Goal: Task Accomplishment & Management: Manage account settings

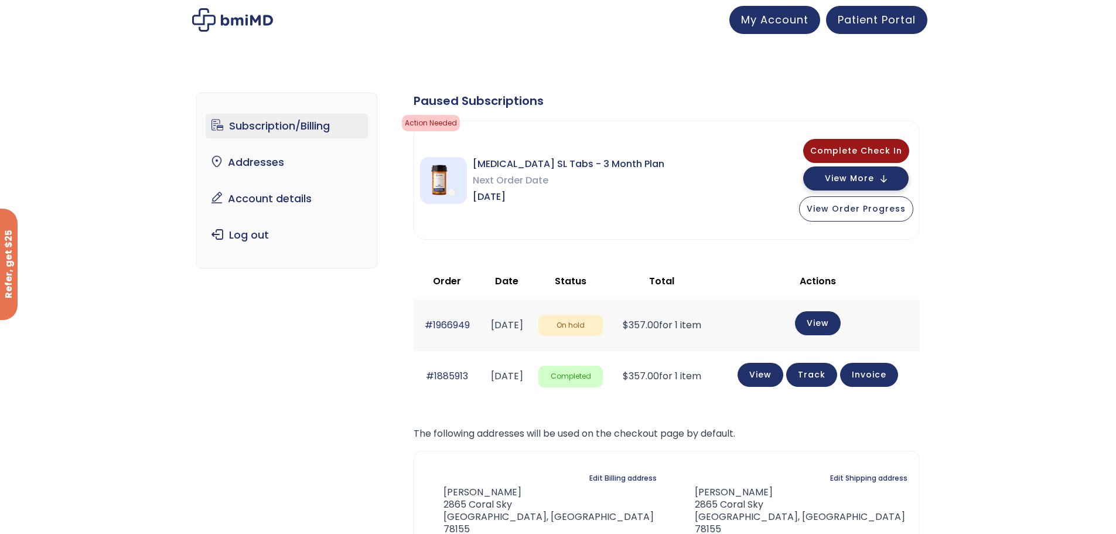
click at [870, 178] on span "View More" at bounding box center [849, 179] width 49 height 8
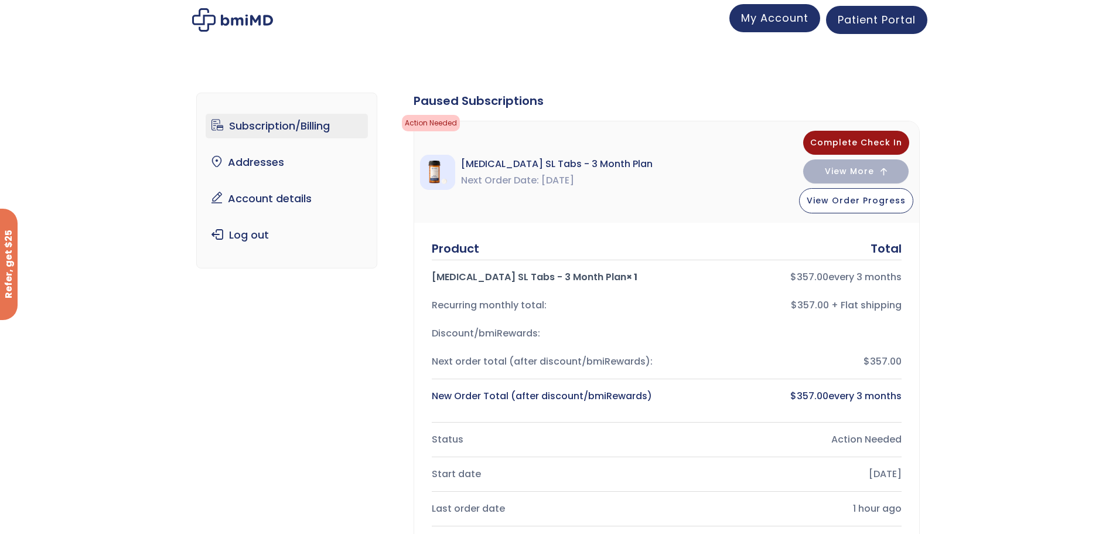
click at [779, 24] on span "My Account" at bounding box center [774, 18] width 67 height 15
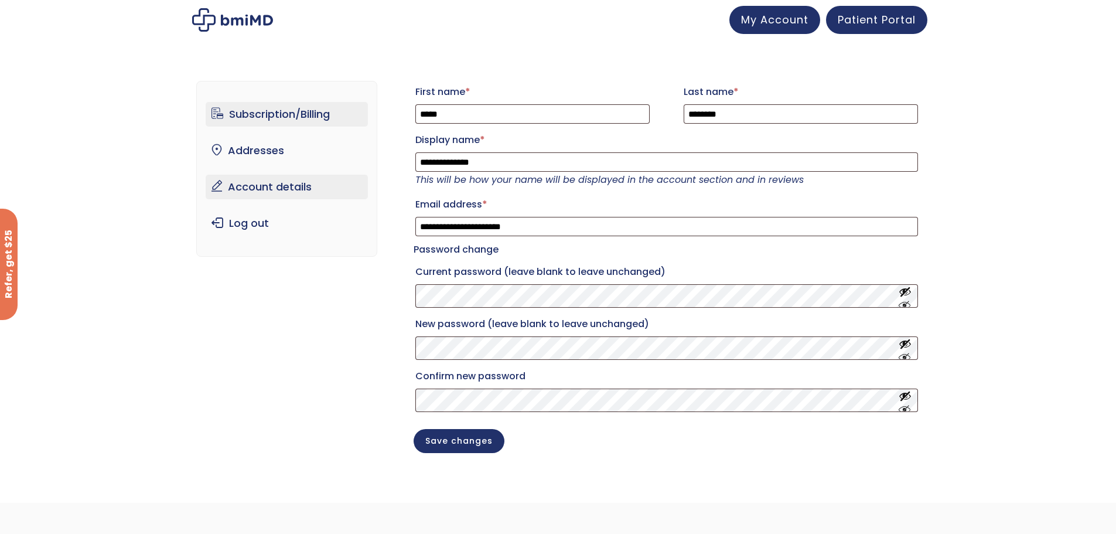
click at [268, 111] on link "Subscription/Billing" at bounding box center [287, 114] width 162 height 25
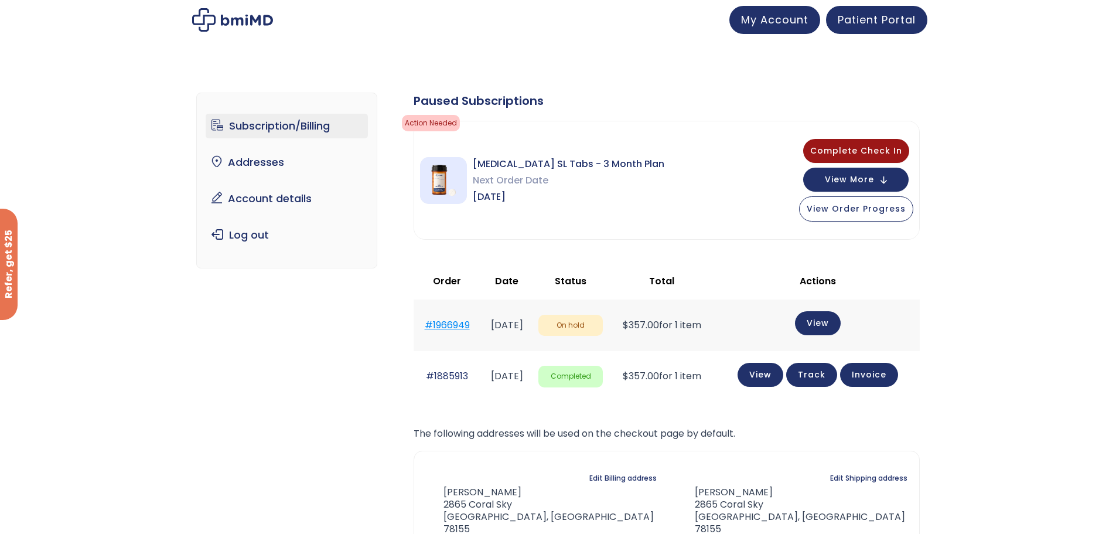
click at [437, 322] on link "#1966949" at bounding box center [447, 324] width 45 height 13
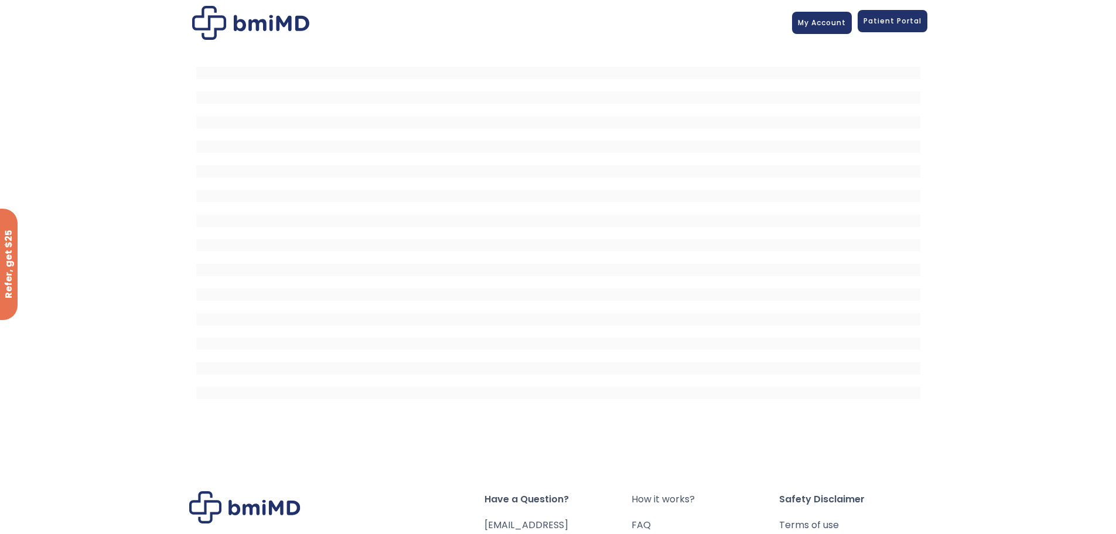
click at [882, 22] on span "Patient Portal" at bounding box center [893, 21] width 58 height 10
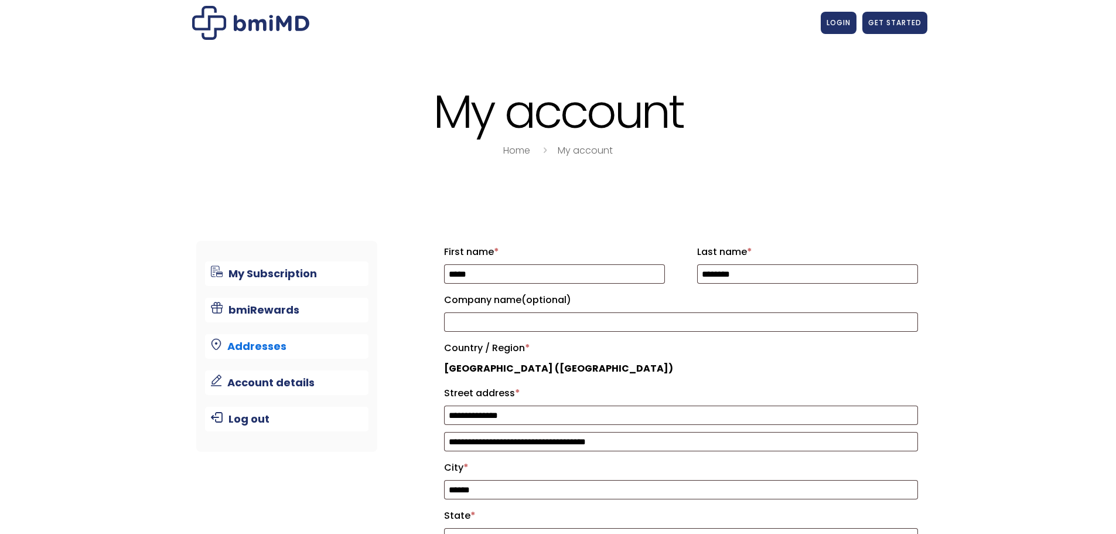
select select "**"
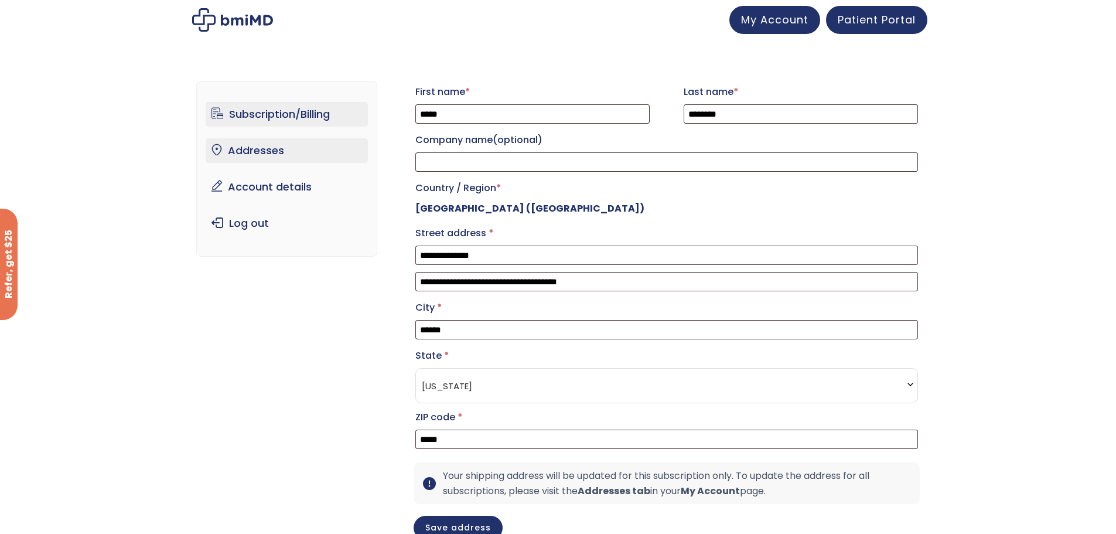
click at [254, 118] on link "Subscription/Billing" at bounding box center [287, 114] width 162 height 25
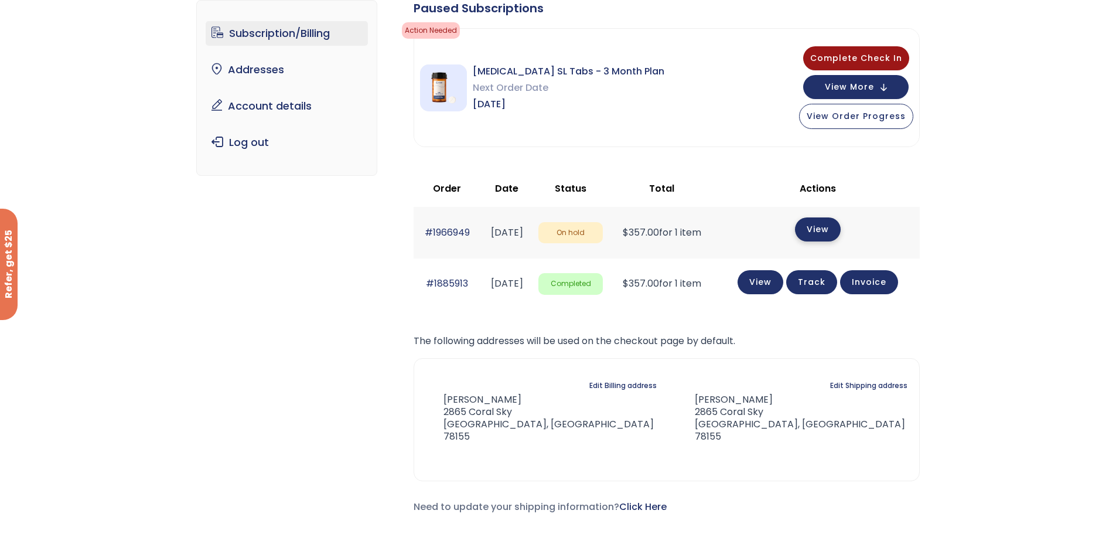
scroll to position [98, 0]
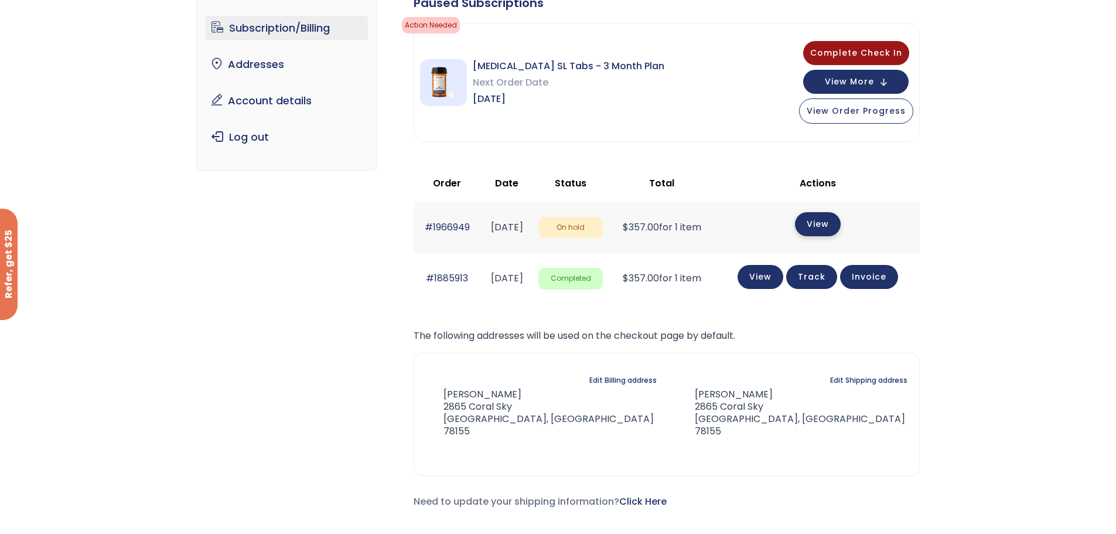
click at [831, 222] on link "View" at bounding box center [818, 224] width 46 height 24
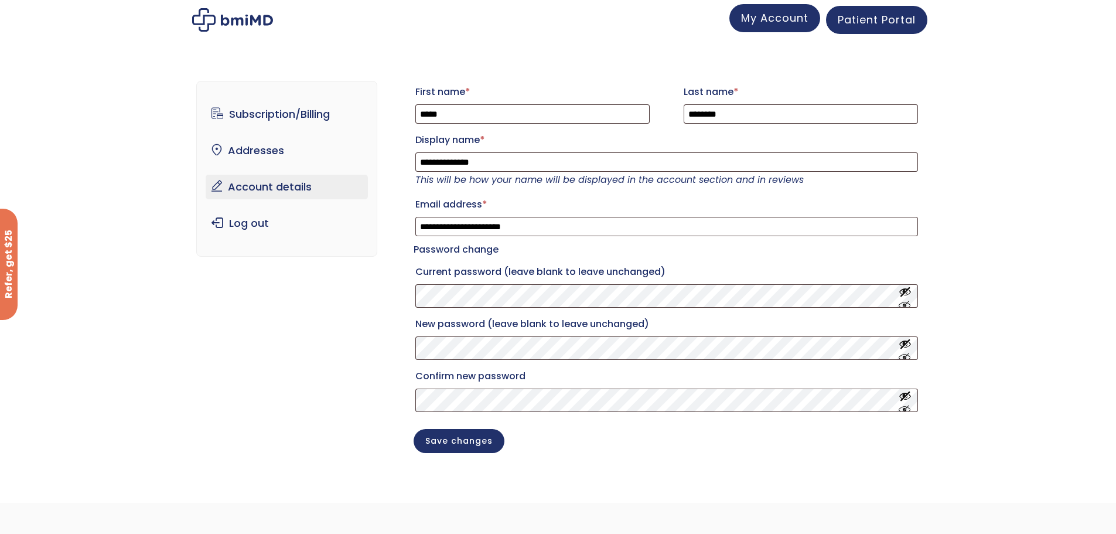
click at [780, 26] on link "My Account" at bounding box center [775, 18] width 91 height 28
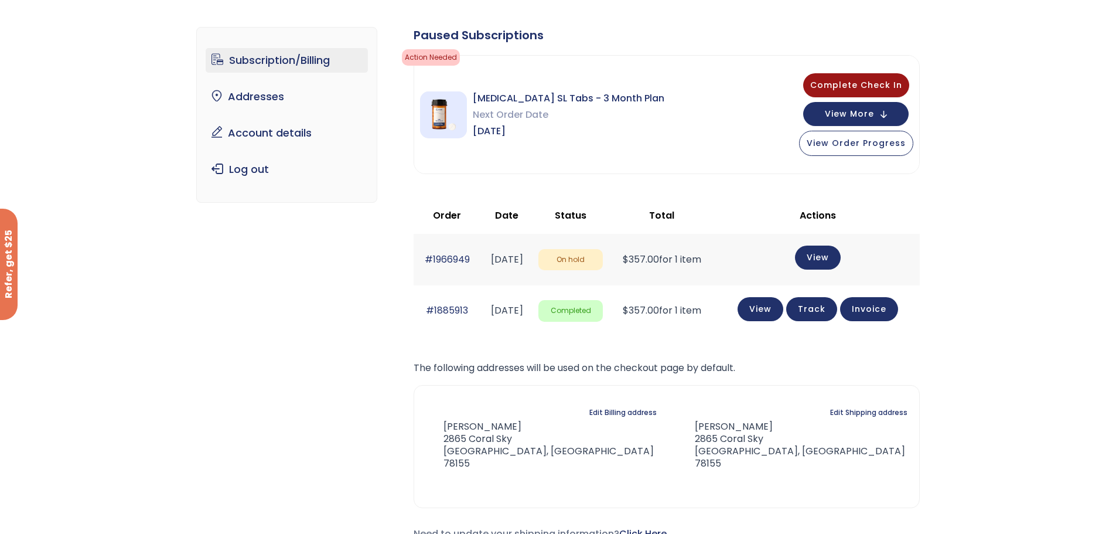
scroll to position [59, 0]
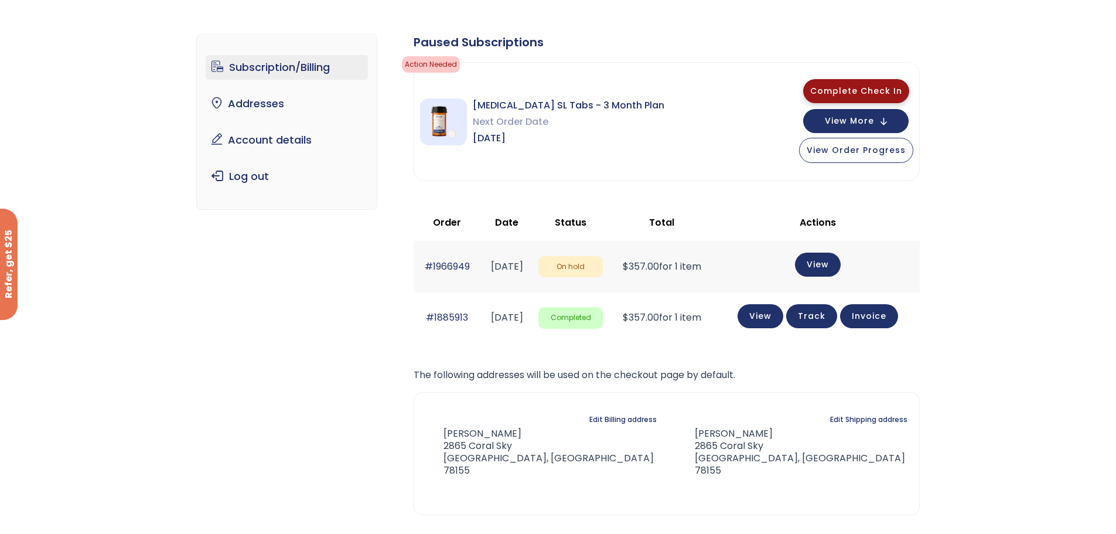
click at [874, 93] on span "Complete Check In" at bounding box center [856, 91] width 92 height 12
